Goal: Task Accomplishment & Management: Manage account settings

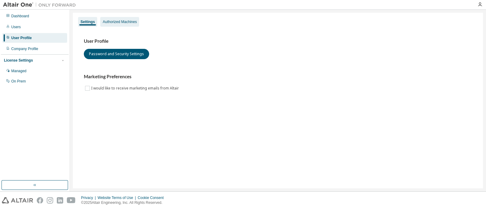
click at [120, 22] on div "Authorized Machines" at bounding box center [120, 21] width 34 height 5
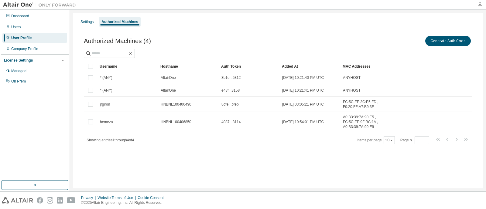
click at [481, 5] on icon "button" at bounding box center [480, 4] width 5 height 5
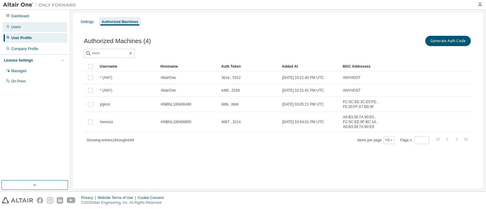
click at [30, 29] on div "Users" at bounding box center [34, 27] width 65 height 10
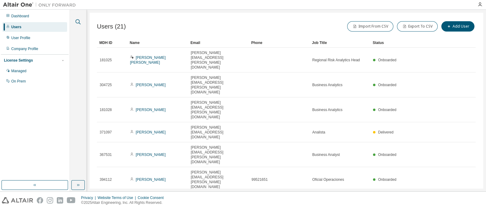
click at [78, 19] on icon "button" at bounding box center [78, 21] width 5 height 5
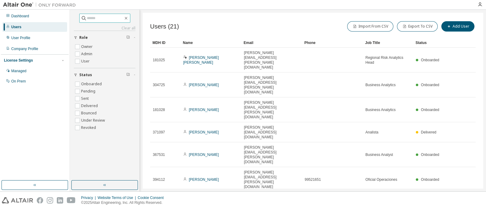
click at [97, 19] on input "text" at bounding box center [105, 18] width 36 height 6
type input "*******"
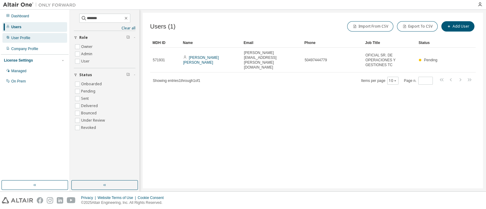
click at [27, 38] on div "User Profile" at bounding box center [20, 38] width 19 height 5
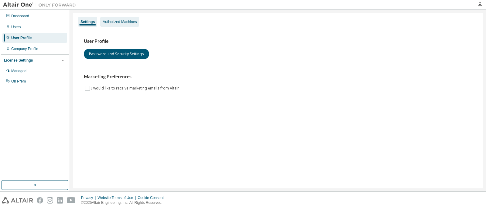
click at [113, 19] on div "Authorized Machines" at bounding box center [119, 22] width 39 height 10
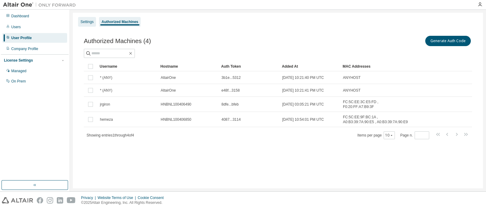
click at [84, 22] on div "Settings" at bounding box center [87, 21] width 13 height 5
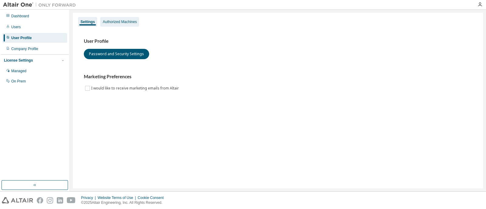
click at [118, 23] on div "Authorized Machines" at bounding box center [120, 21] width 34 height 5
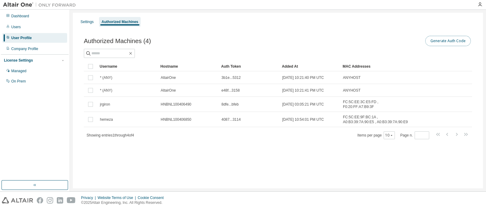
click at [449, 40] on button "Generate Auth Code" at bounding box center [449, 41] width 46 height 10
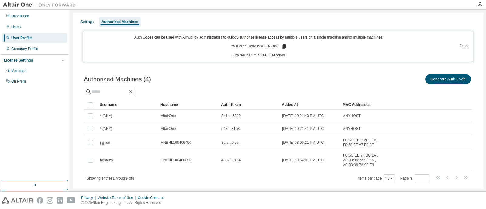
click at [283, 47] on icon at bounding box center [284, 46] width 3 height 4
click at [90, 21] on div "Settings" at bounding box center [87, 21] width 13 height 5
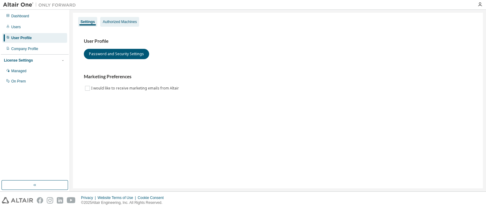
click at [109, 22] on div "Authorized Machines" at bounding box center [120, 21] width 34 height 5
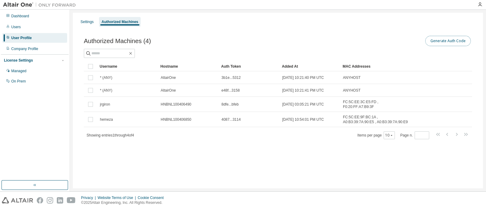
click at [433, 40] on button "Generate Auth Code" at bounding box center [449, 41] width 46 height 10
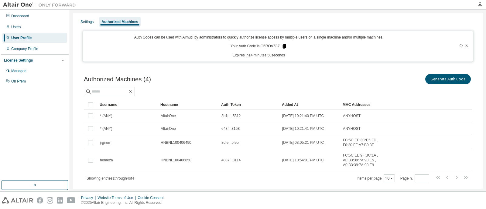
click at [283, 47] on icon at bounding box center [284, 46] width 3 height 4
